Goal: Navigation & Orientation: Go to known website

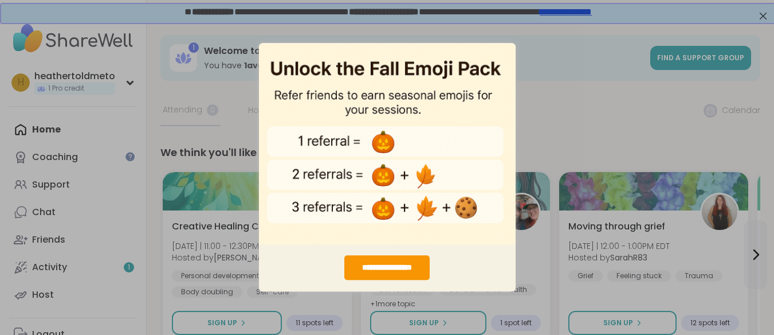
click at [542, 229] on div "**********" at bounding box center [387, 167] width 774 height 335
click at [393, 257] on div "**********" at bounding box center [386, 268] width 85 height 25
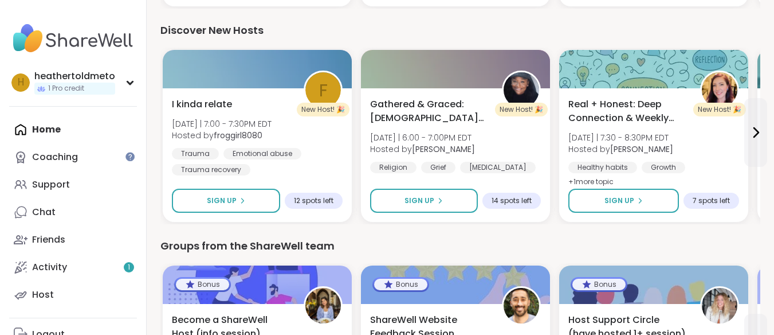
scroll to position [986, 0]
